Goal: Book appointment/travel/reservation

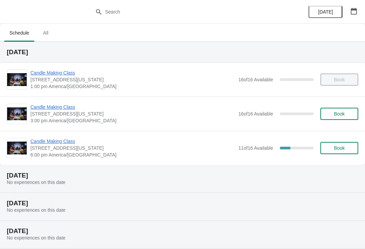
click at [58, 143] on span "Candle Making Class" at bounding box center [132, 141] width 205 height 7
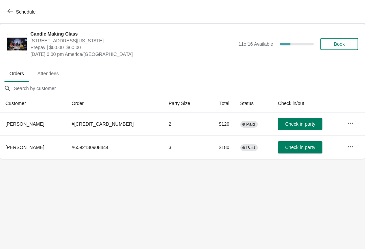
click at [15, 12] on span "Schedule" at bounding box center [22, 11] width 27 height 6
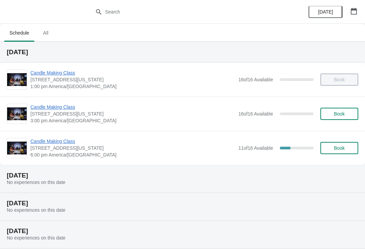
click at [345, 111] on span "Book" at bounding box center [339, 113] width 11 height 5
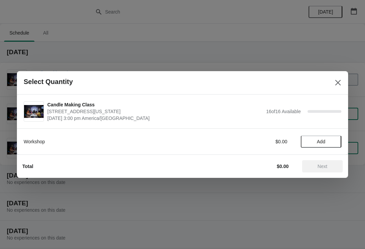
click at [325, 144] on span "Add" at bounding box center [321, 141] width 8 height 5
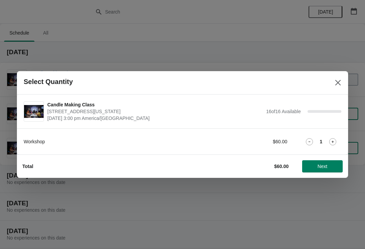
click at [334, 139] on icon at bounding box center [333, 141] width 7 height 7
click at [331, 164] on span "Next" at bounding box center [323, 165] width 30 height 5
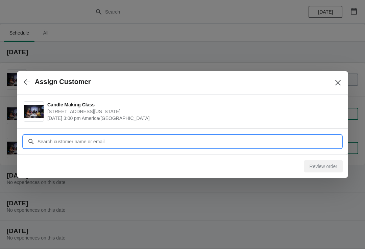
click at [108, 145] on input "Customer" at bounding box center [189, 141] width 305 height 12
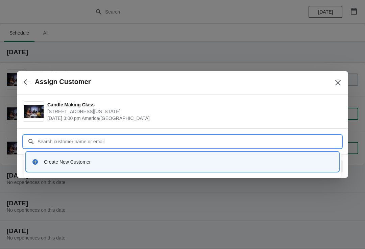
click at [32, 162] on icon at bounding box center [35, 161] width 7 height 7
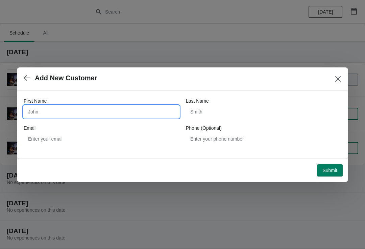
click at [54, 112] on input "First Name" at bounding box center [102, 112] width 156 height 12
type input "Jenna"
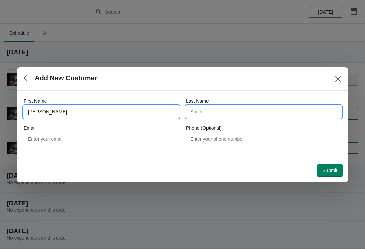
click at [208, 115] on input "Last Name" at bounding box center [264, 112] width 156 height 12
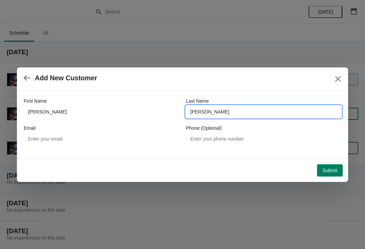
type input "Dickey"
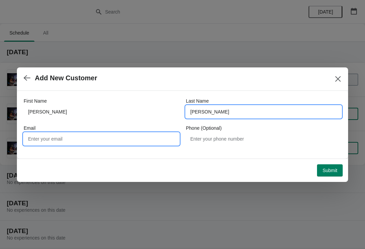
click at [70, 141] on input "Email" at bounding box center [102, 139] width 156 height 12
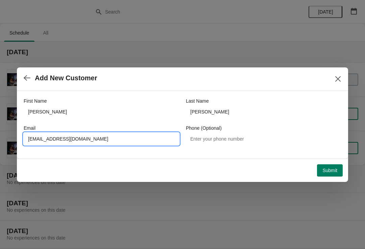
type input "Jennalizdickey@gmail.com"
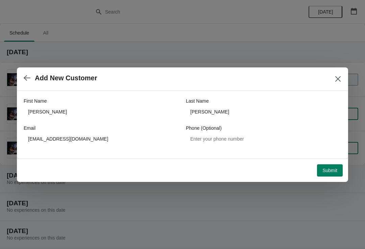
click at [331, 167] on span "Submit" at bounding box center [330, 169] width 15 height 5
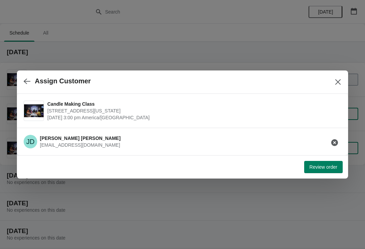
click at [331, 165] on span "Review order" at bounding box center [324, 166] width 28 height 5
